Goal: Transaction & Acquisition: Download file/media

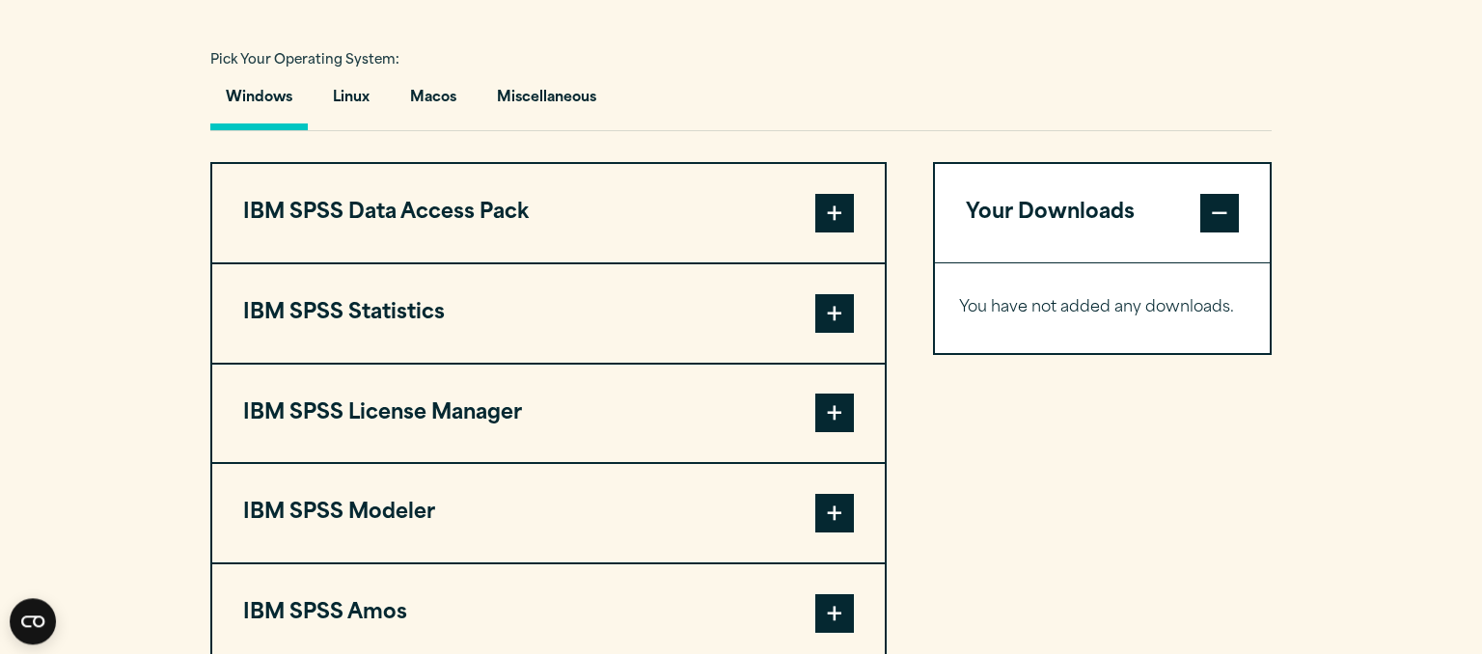
scroll to position [1426, 0]
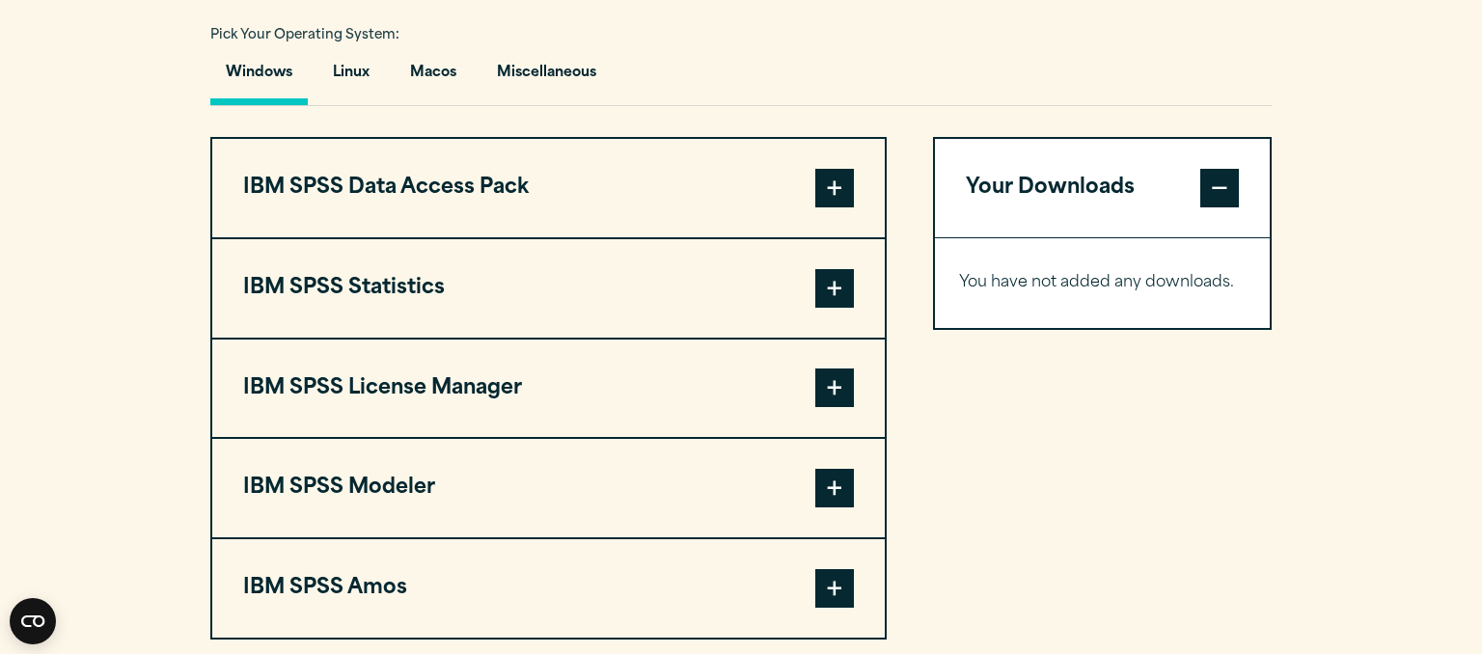
click at [483, 387] on button "IBM SPSS License Manager" at bounding box center [548, 389] width 673 height 98
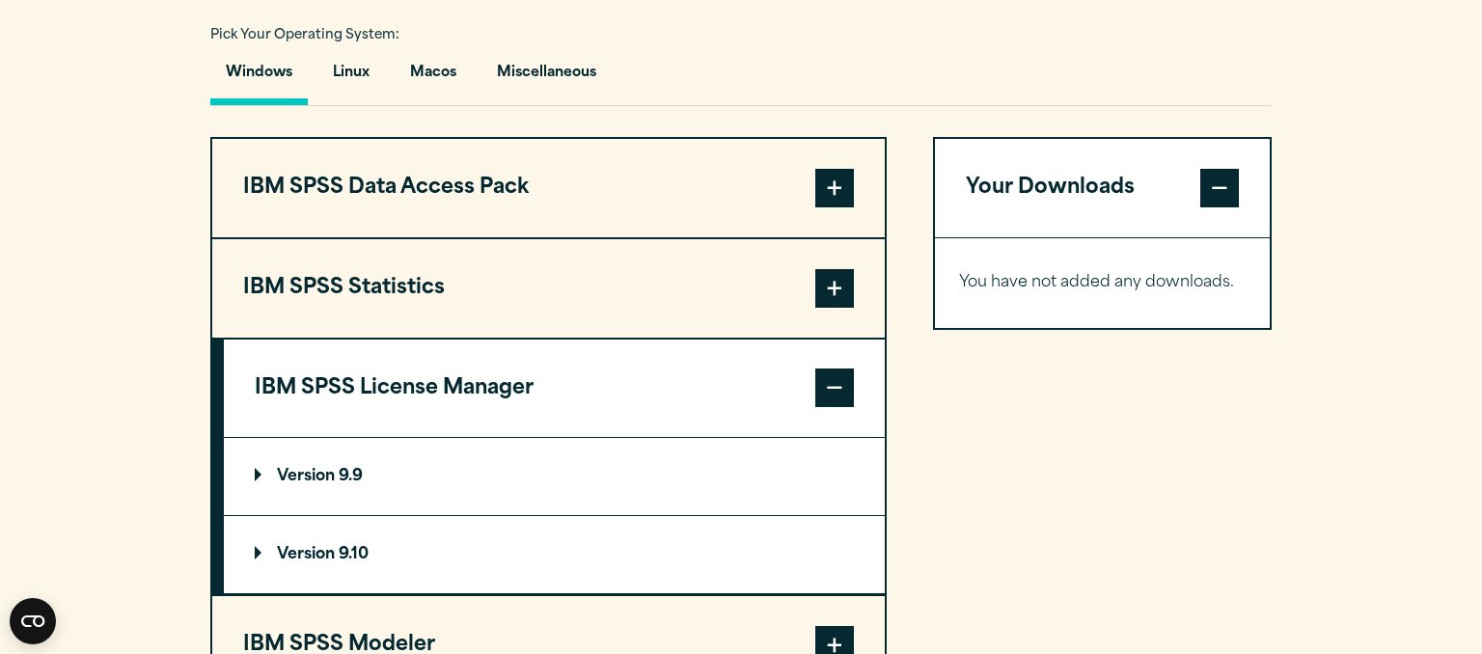
click at [353, 554] on p "Version 9.10" at bounding box center [312, 554] width 114 height 15
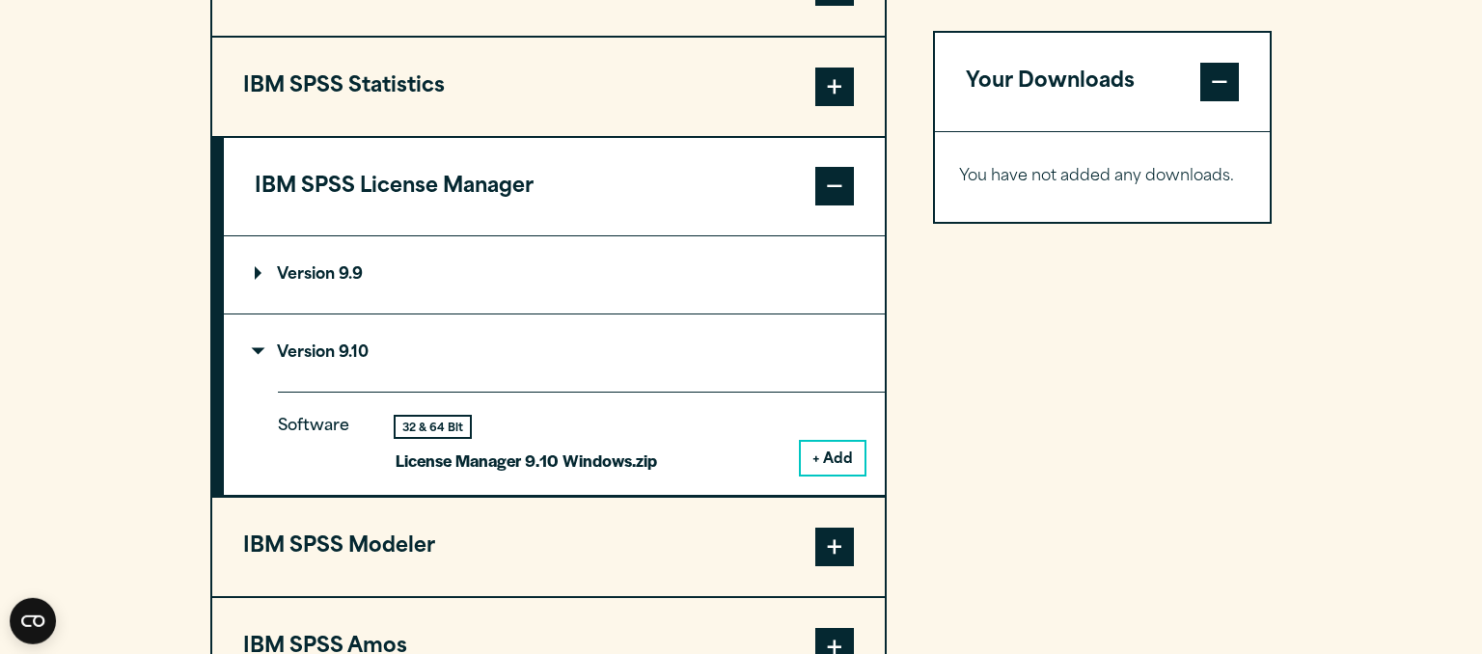
scroll to position [1732, 0]
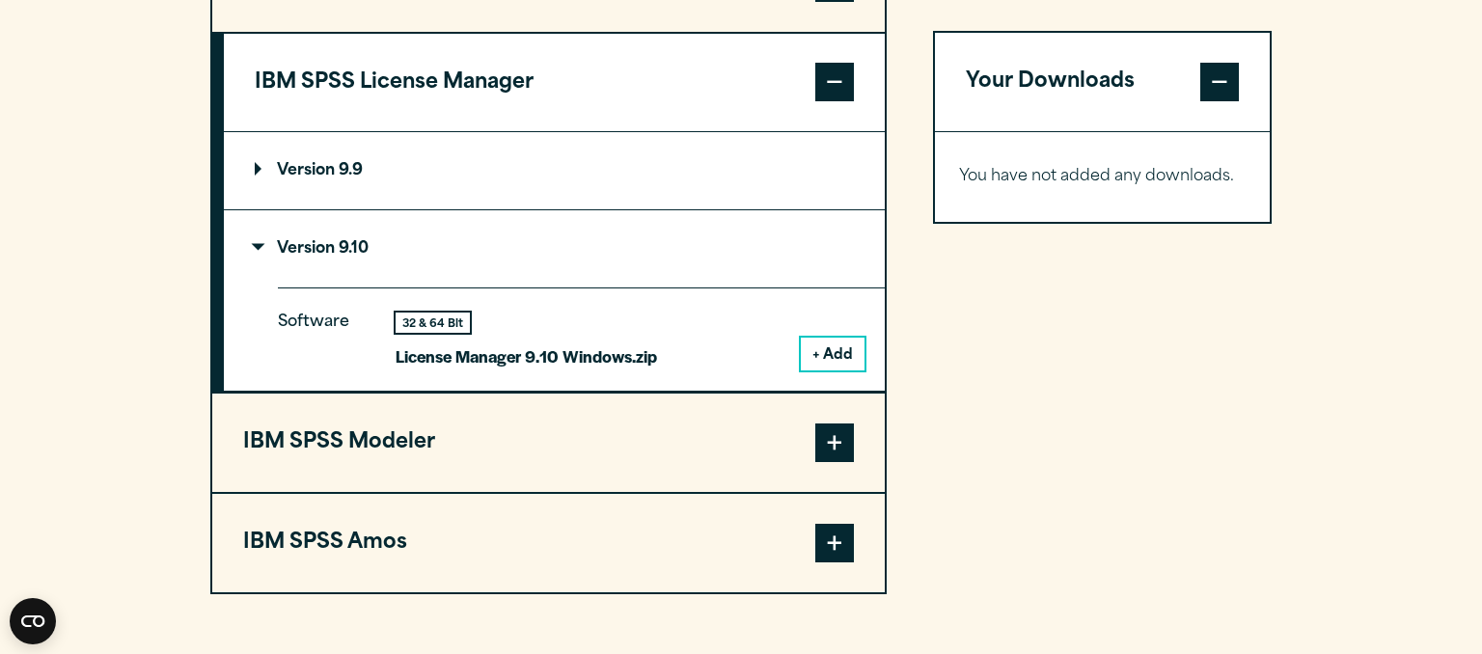
click at [842, 345] on button "+ Add" at bounding box center [833, 354] width 64 height 33
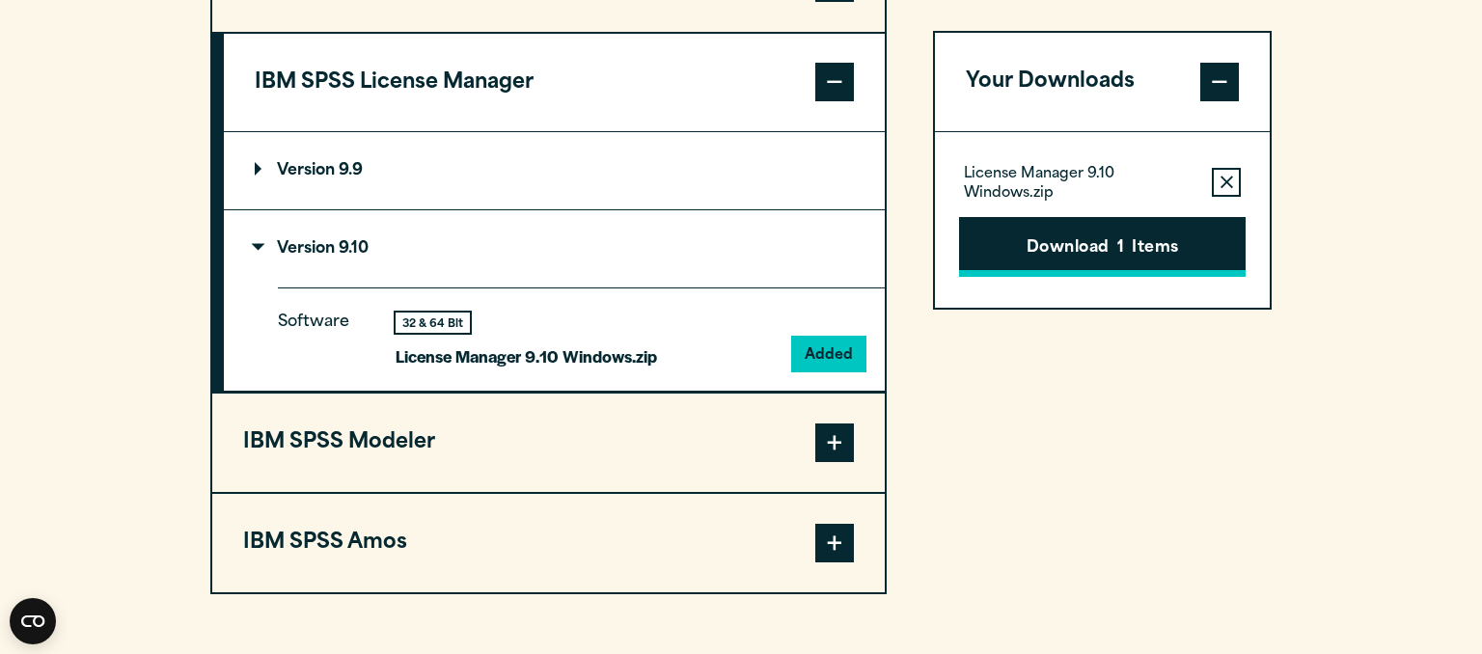
click at [1104, 256] on button "Download 1 Items" at bounding box center [1102, 247] width 287 height 60
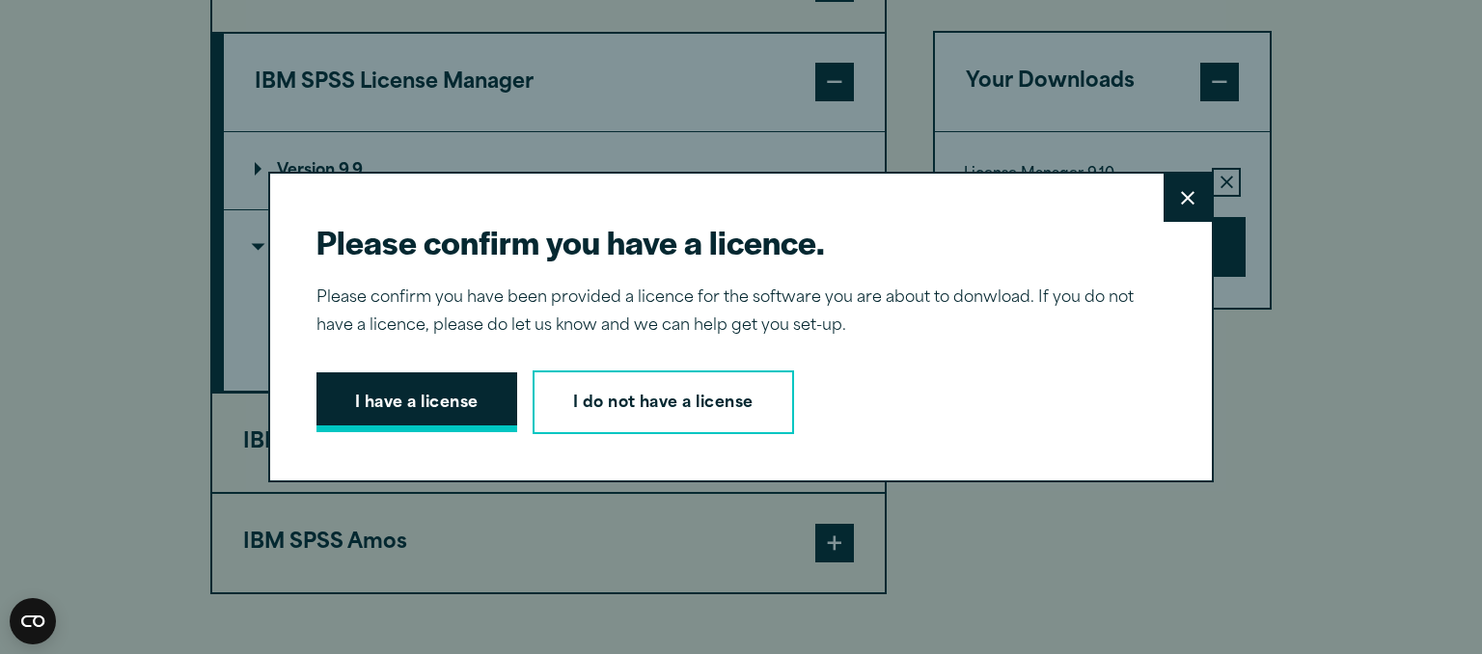
click at [438, 403] on button "I have a license" at bounding box center [417, 402] width 201 height 60
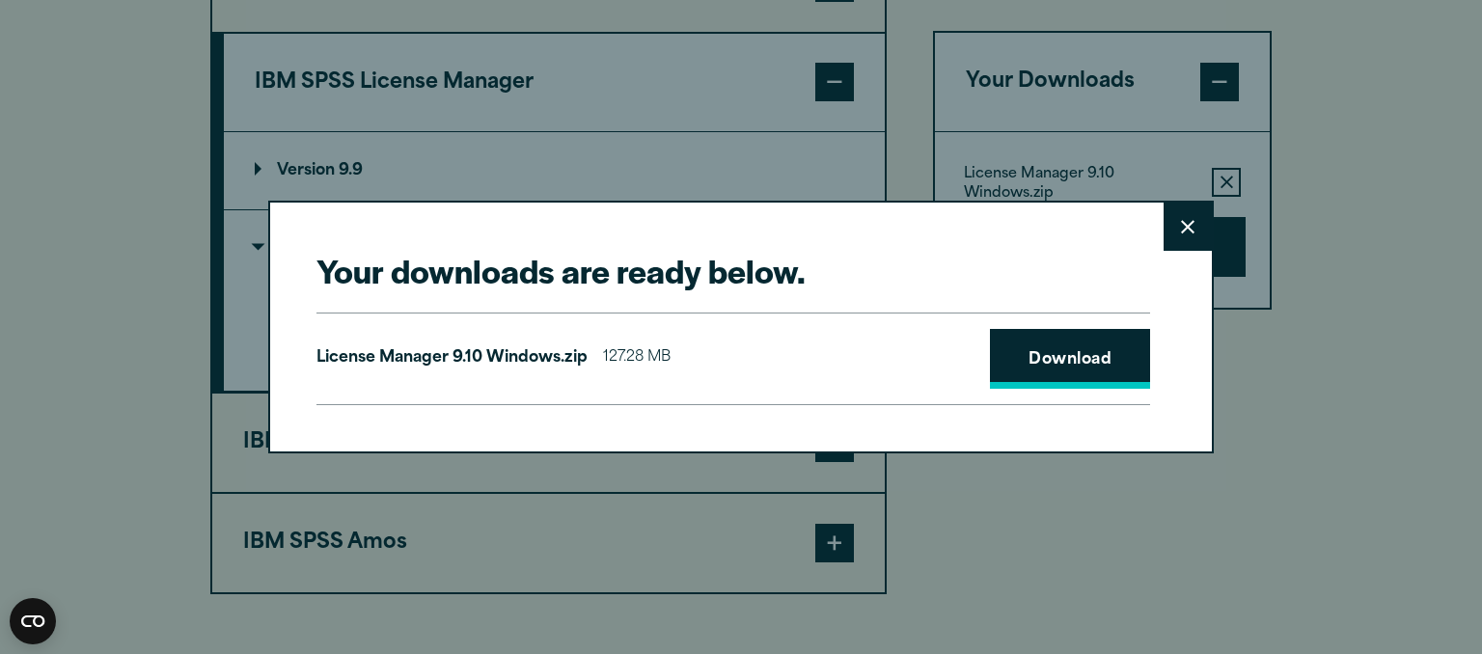
click at [1064, 368] on link "Download" at bounding box center [1070, 359] width 160 height 60
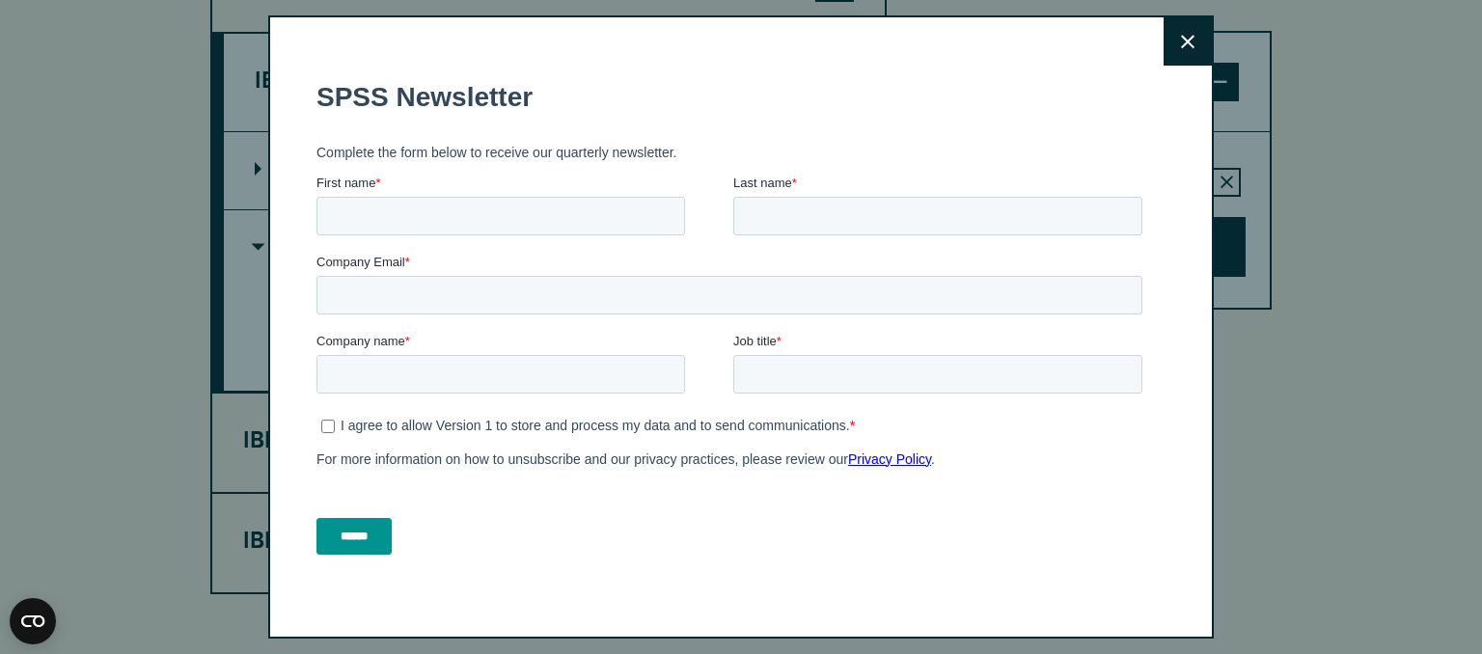
drag, startPoint x: 1044, startPoint y: 126, endPoint x: 629, endPoint y: 181, distance: 418.6
click at [1183, 42] on icon at bounding box center [1188, 42] width 14 height 14
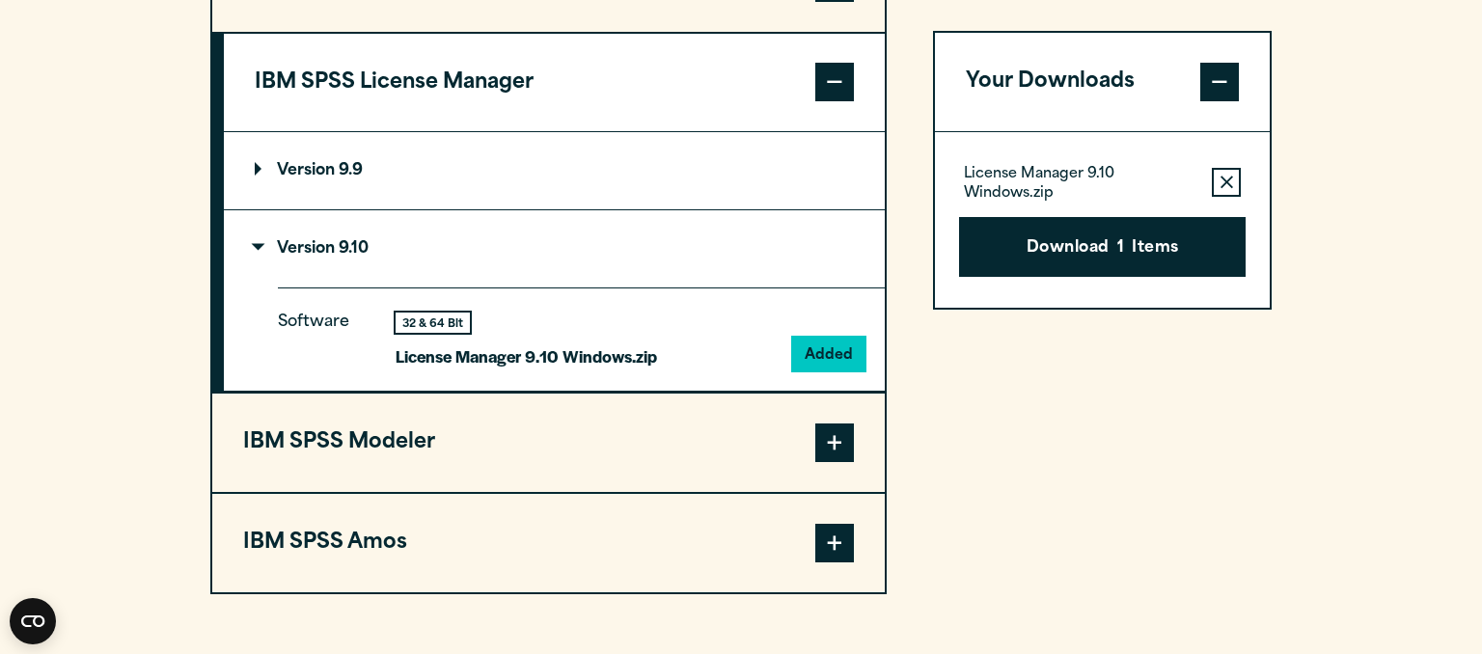
click at [322, 163] on p "Version 9.9" at bounding box center [309, 170] width 108 height 15
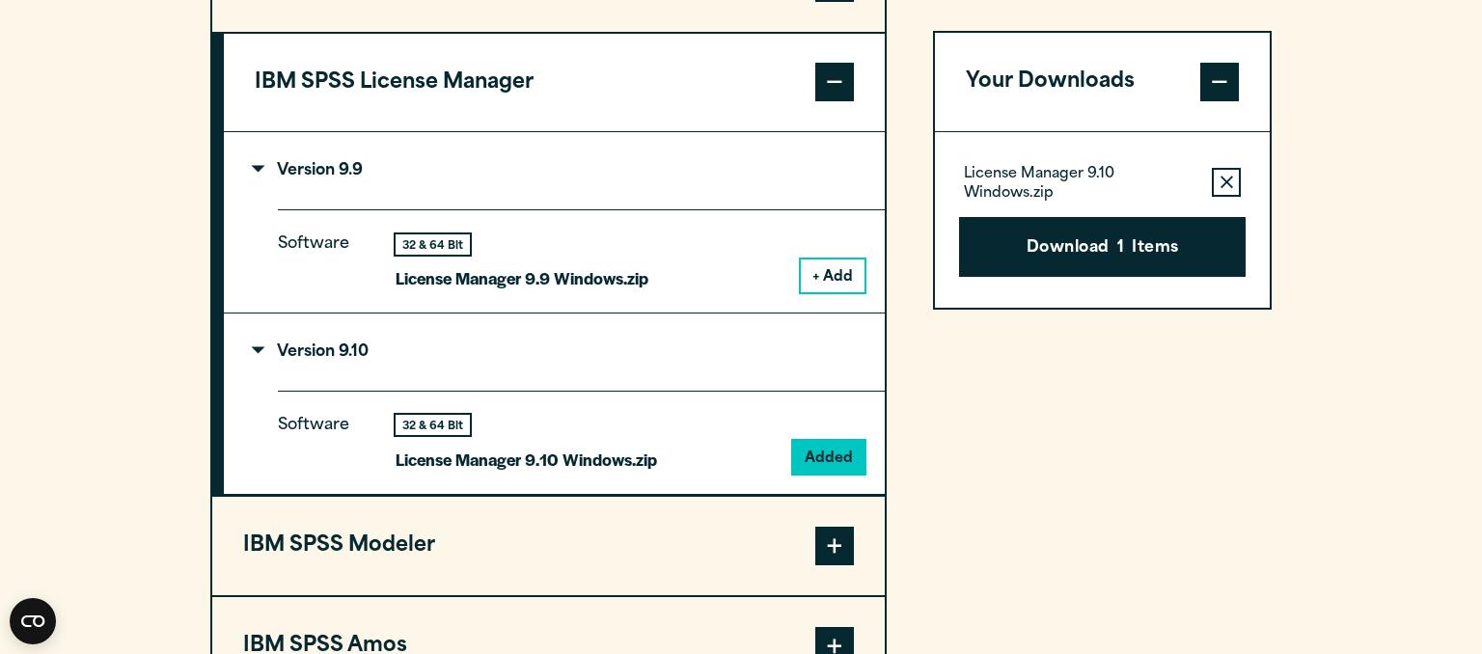
click at [855, 283] on button "+ Add" at bounding box center [833, 276] width 64 height 33
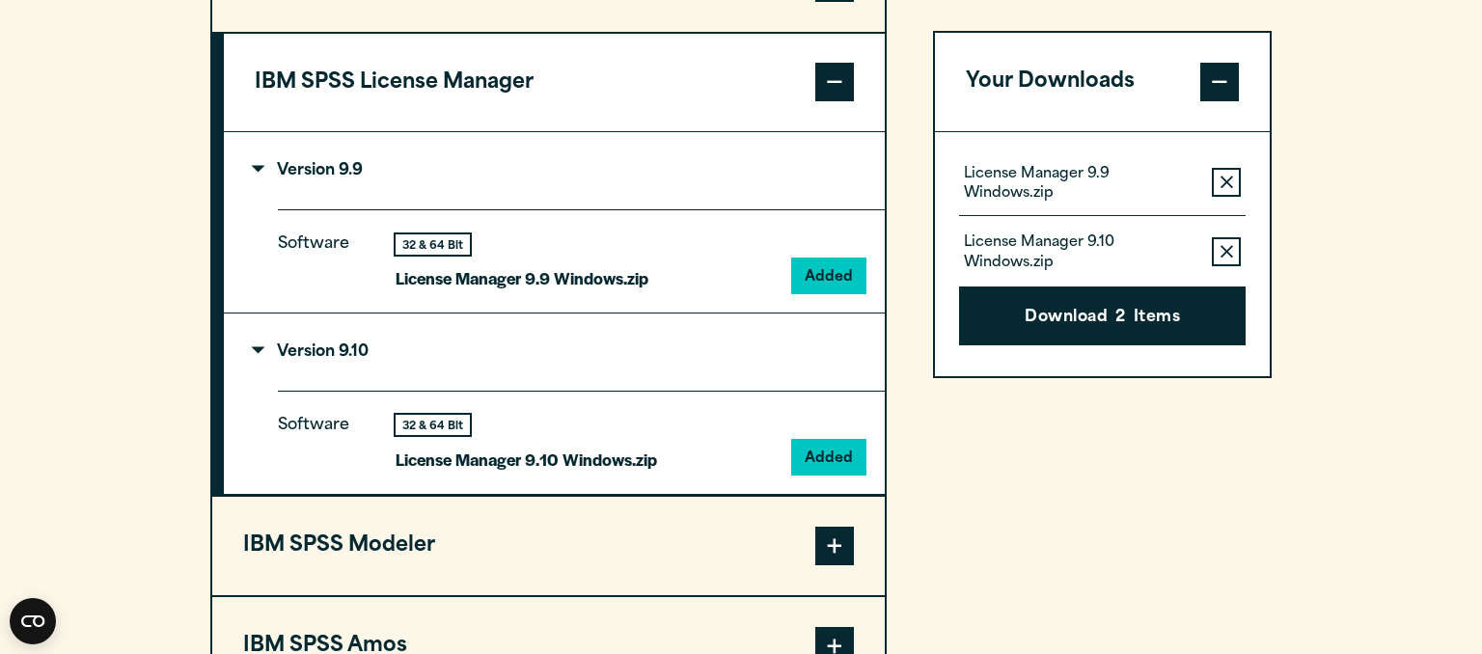
click at [1226, 251] on icon "button" at bounding box center [1227, 251] width 13 height 13
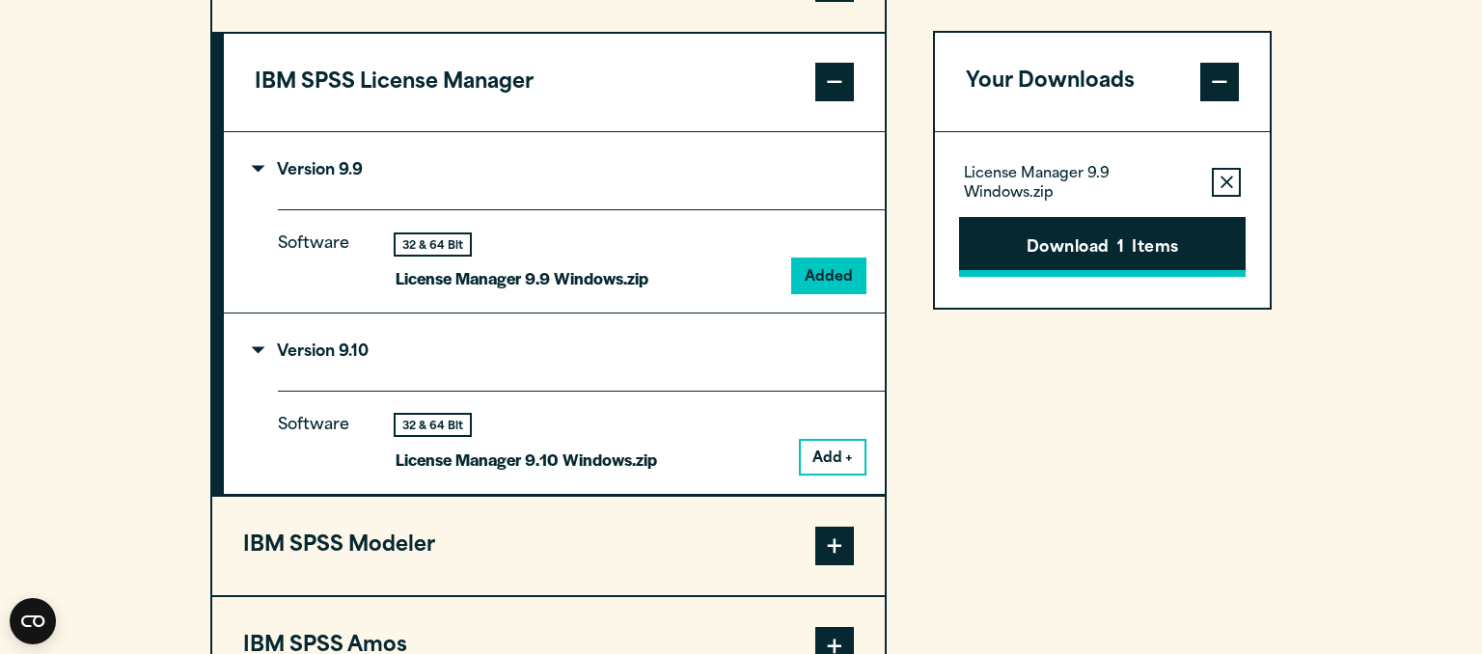
click at [1090, 247] on button "Download 1 Items" at bounding box center [1102, 247] width 287 height 60
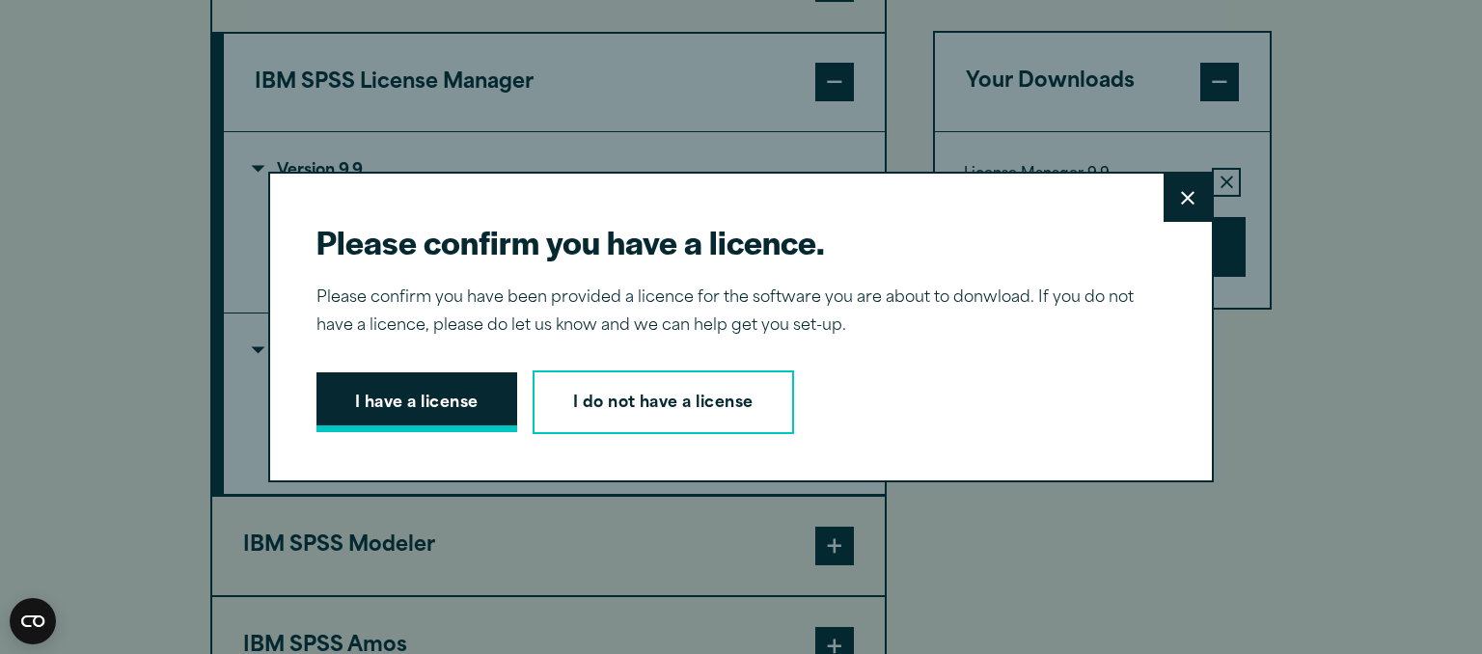
click at [409, 393] on button "I have a license" at bounding box center [417, 402] width 201 height 60
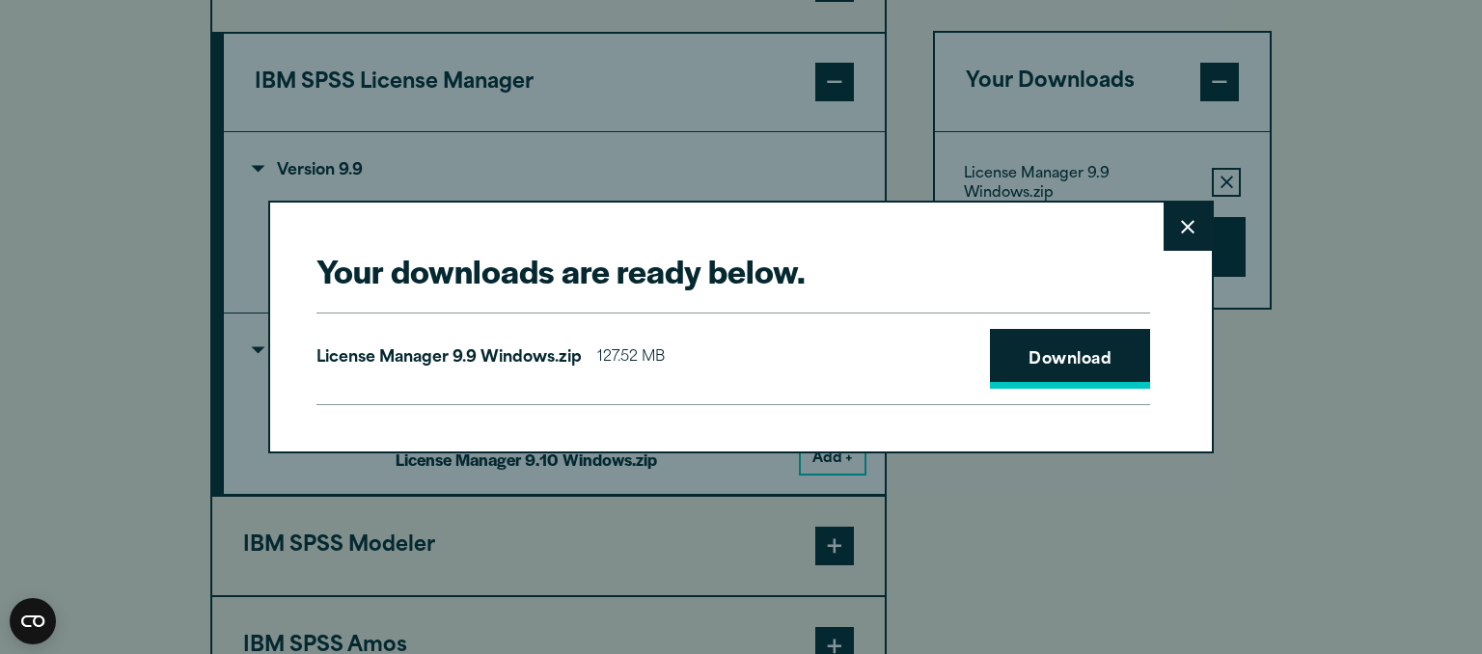
click at [1088, 358] on link "Download" at bounding box center [1070, 359] width 160 height 60
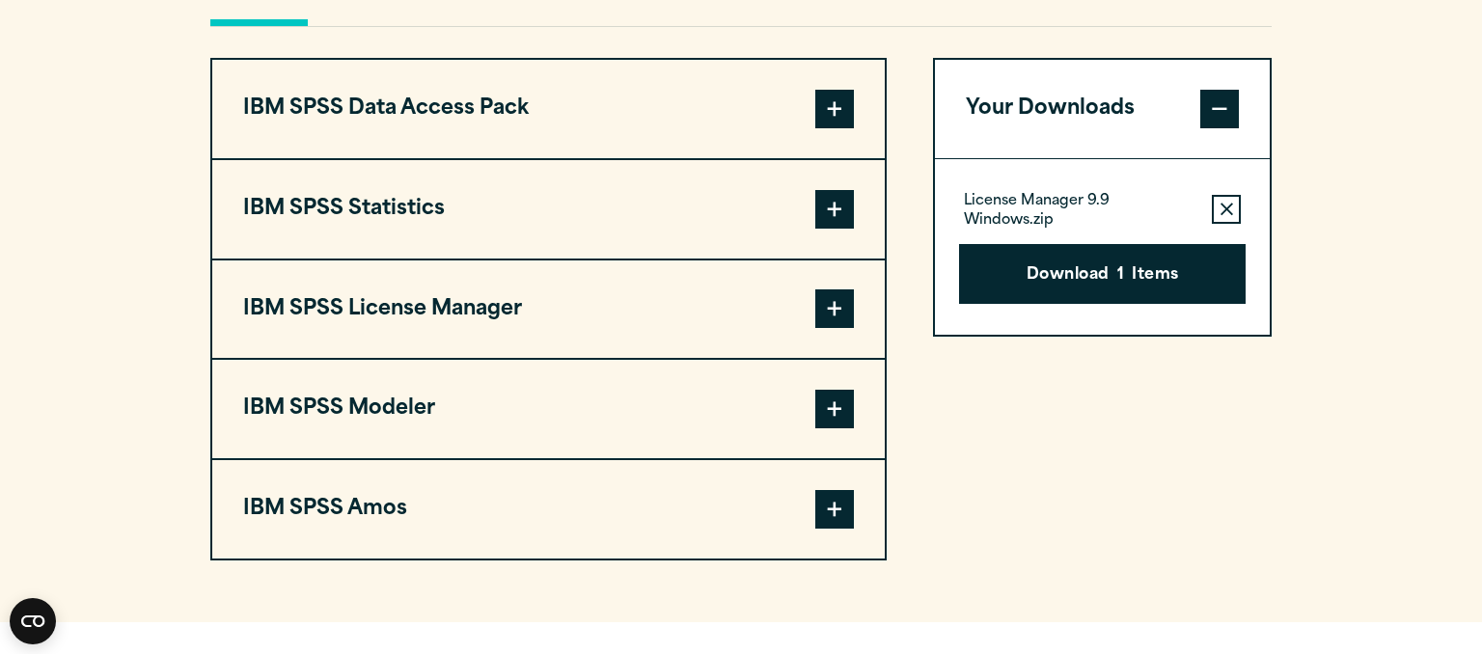
scroll to position [1529, 0]
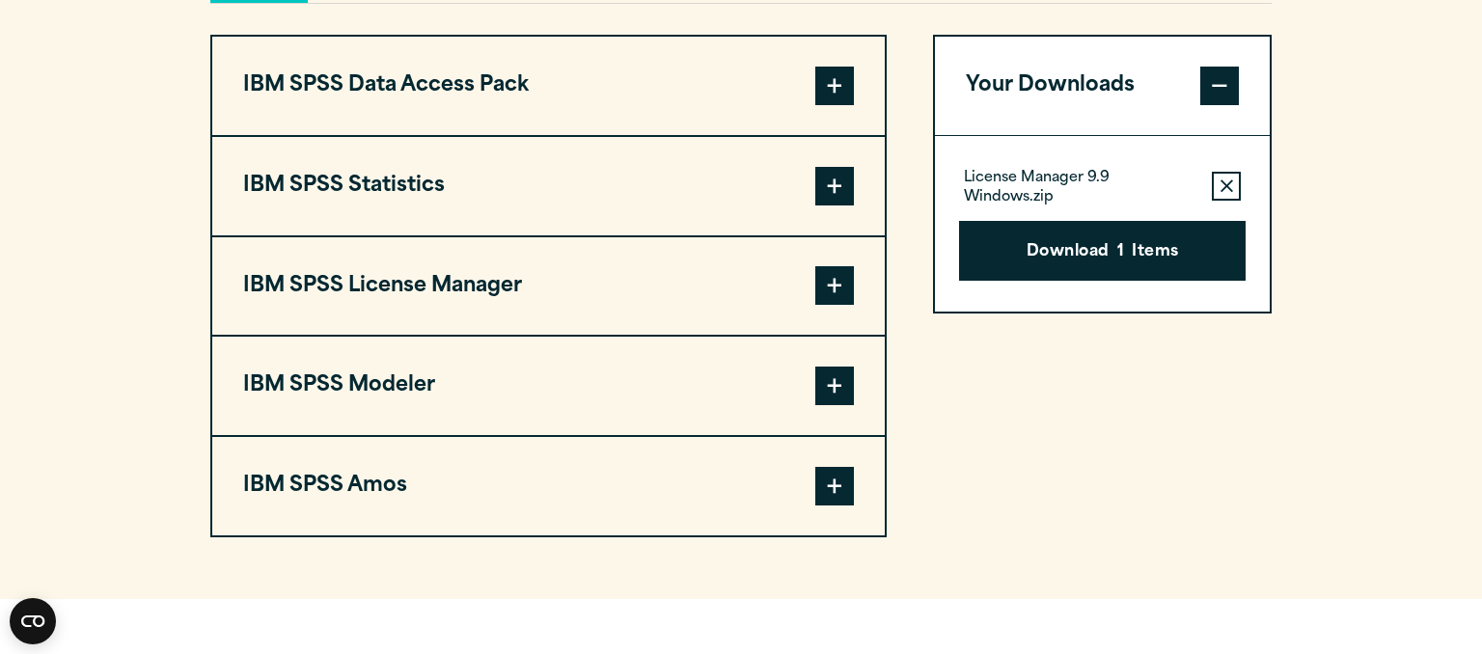
click at [510, 283] on button "IBM SPSS License Manager" at bounding box center [548, 286] width 673 height 98
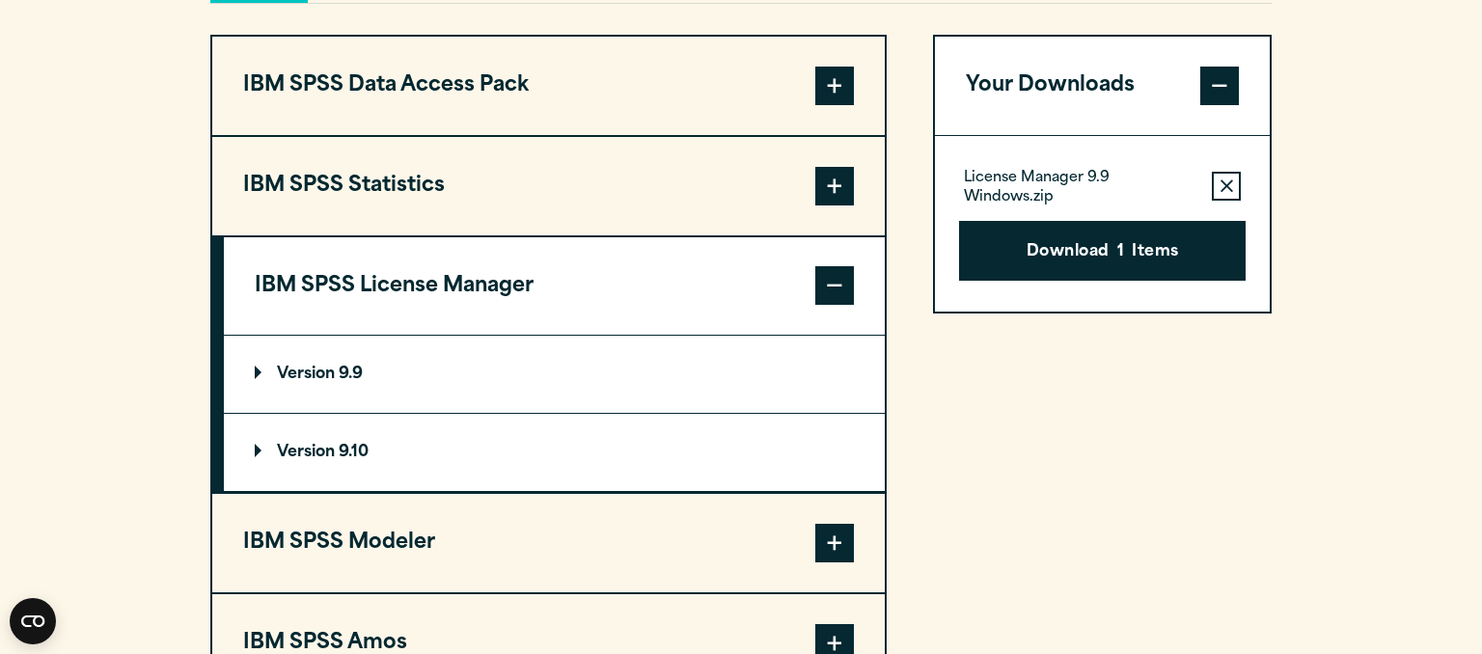
click at [348, 446] on p "Version 9.10" at bounding box center [312, 452] width 114 height 15
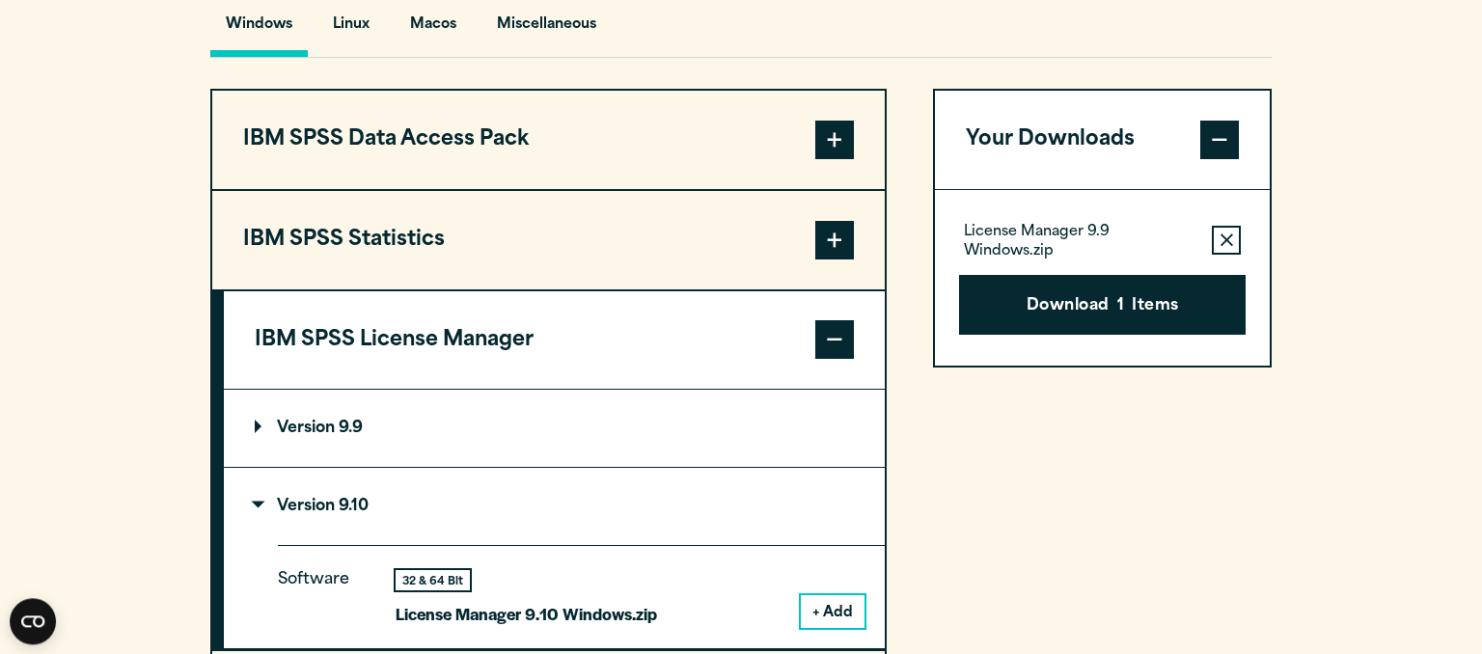
scroll to position [1426, 0]
